Goal: Information Seeking & Learning: Find specific fact

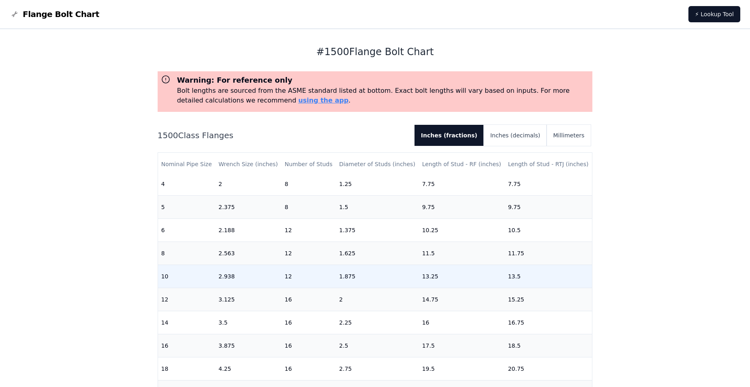
scroll to position [198, 0]
drag, startPoint x: 280, startPoint y: 268, endPoint x: 298, endPoint y: 267, distance: 17.4
click at [298, 267] on td "12" at bounding box center [308, 272] width 55 height 23
drag, startPoint x: 356, startPoint y: 267, endPoint x: 336, endPoint y: 270, distance: 20.1
click at [336, 270] on td "1.875" at bounding box center [377, 272] width 83 height 23
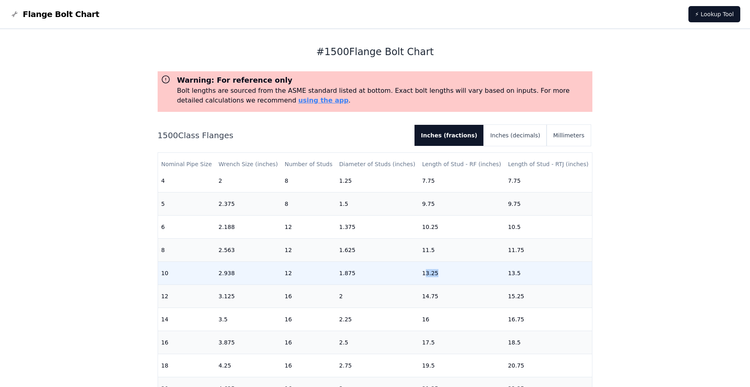
drag, startPoint x: 422, startPoint y: 269, endPoint x: 443, endPoint y: 266, distance: 21.8
click at [443, 266] on td "13.25" at bounding box center [462, 272] width 86 height 23
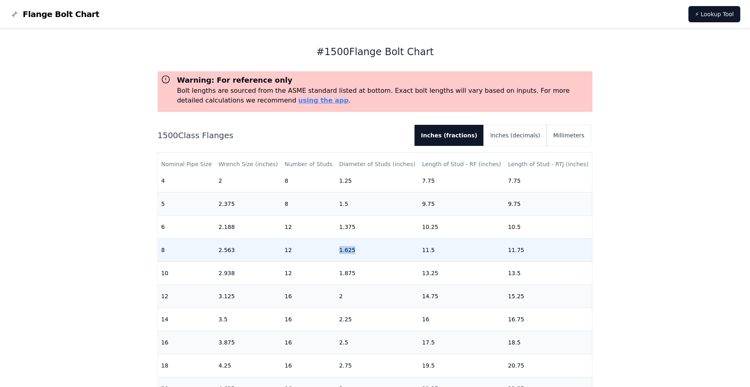
drag, startPoint x: 336, startPoint y: 243, endPoint x: 352, endPoint y: 243, distance: 16.6
click at [352, 243] on td "1.625" at bounding box center [377, 249] width 83 height 23
drag, startPoint x: 526, startPoint y: 245, endPoint x: 489, endPoint y: 244, distance: 36.5
click at [489, 244] on tr "8 2.563 12 1.625 11.5 11.75" at bounding box center [375, 249] width 434 height 23
